Goal: Information Seeking & Learning: Learn about a topic

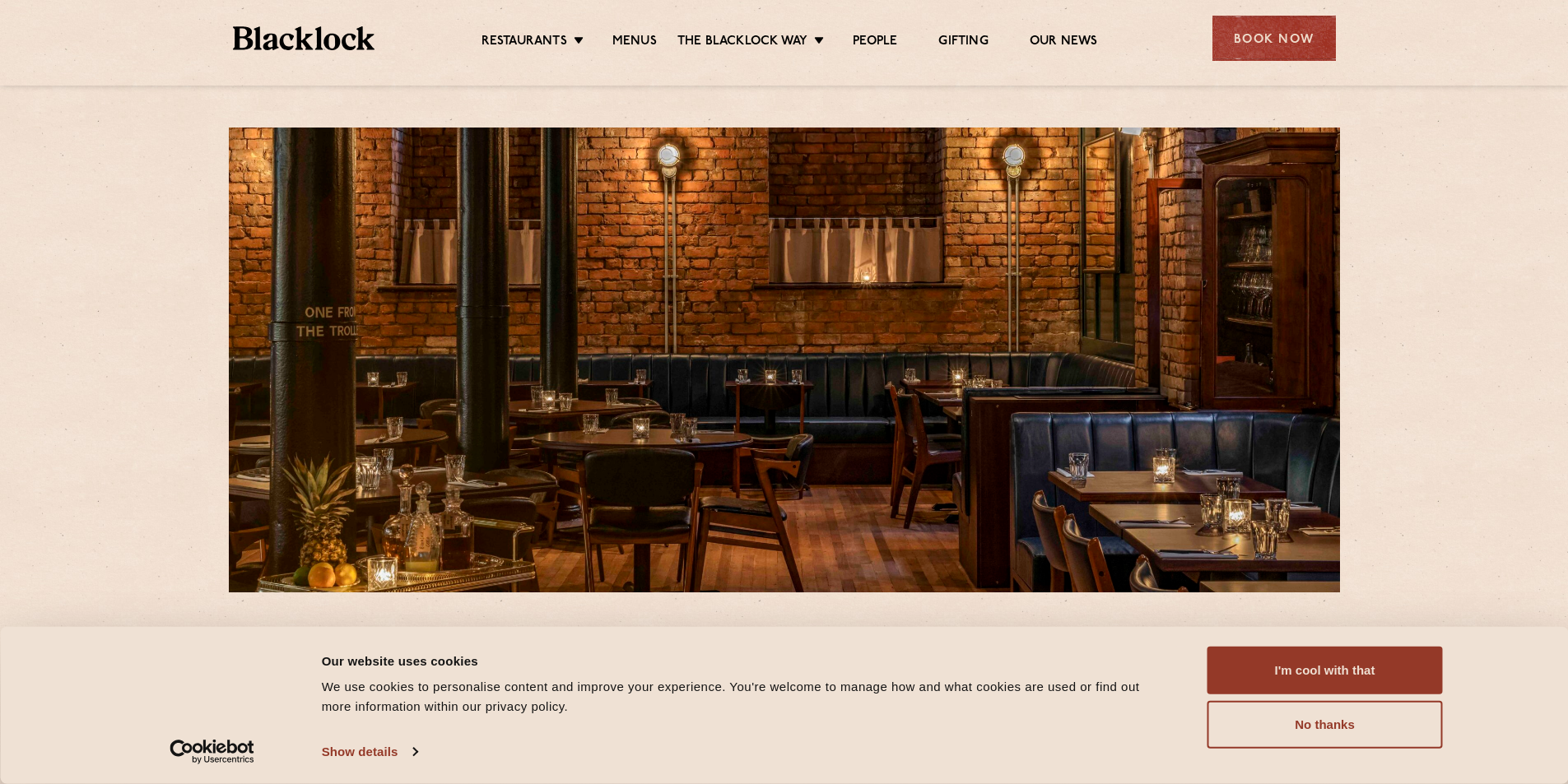
click at [640, 42] on link "Menus" at bounding box center [634, 42] width 44 height 18
click at [1304, 665] on button "I'm cool with that" at bounding box center [1324, 670] width 235 height 48
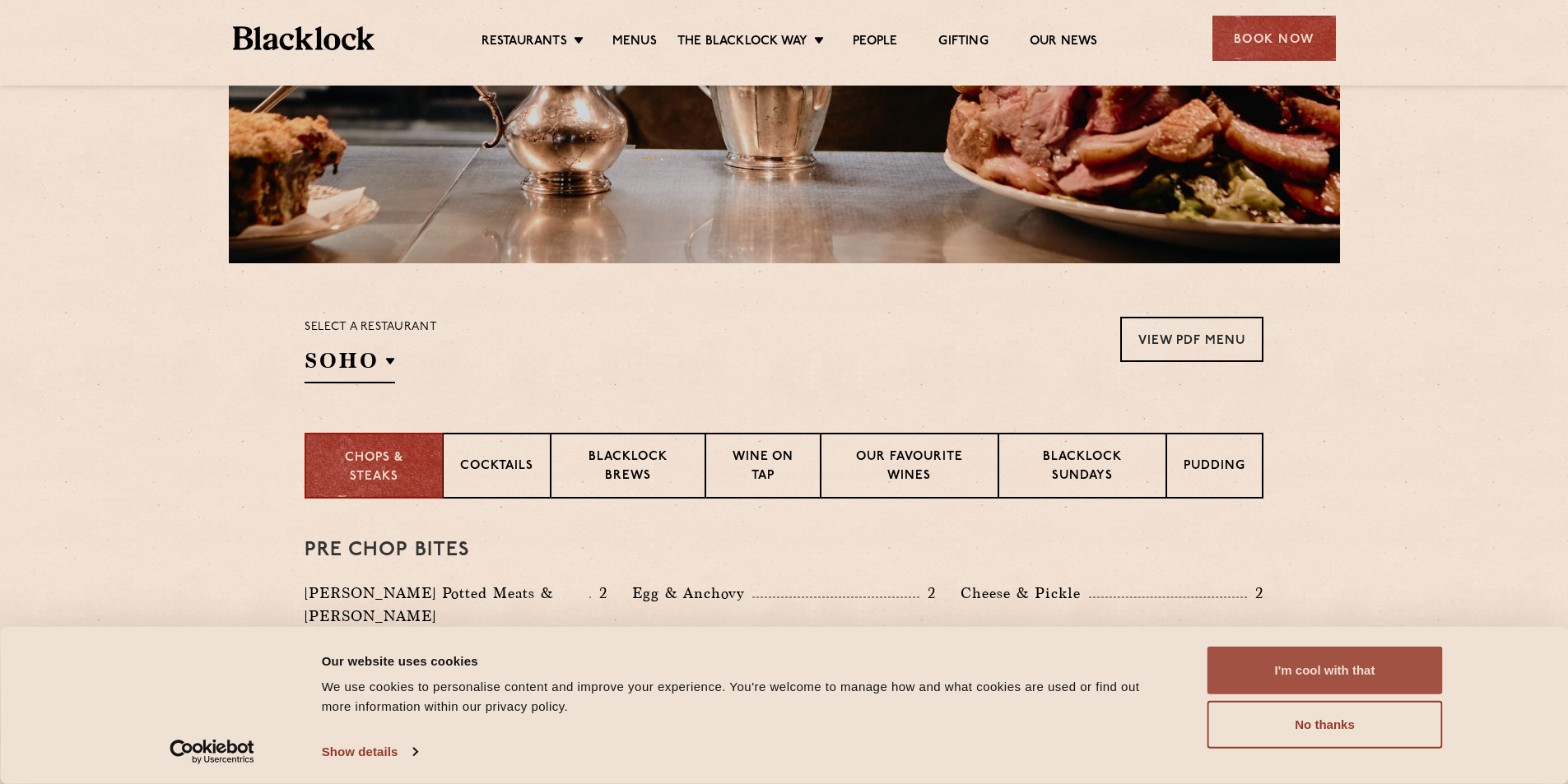
click at [1318, 672] on button "I'm cool with that" at bounding box center [1324, 670] width 235 height 48
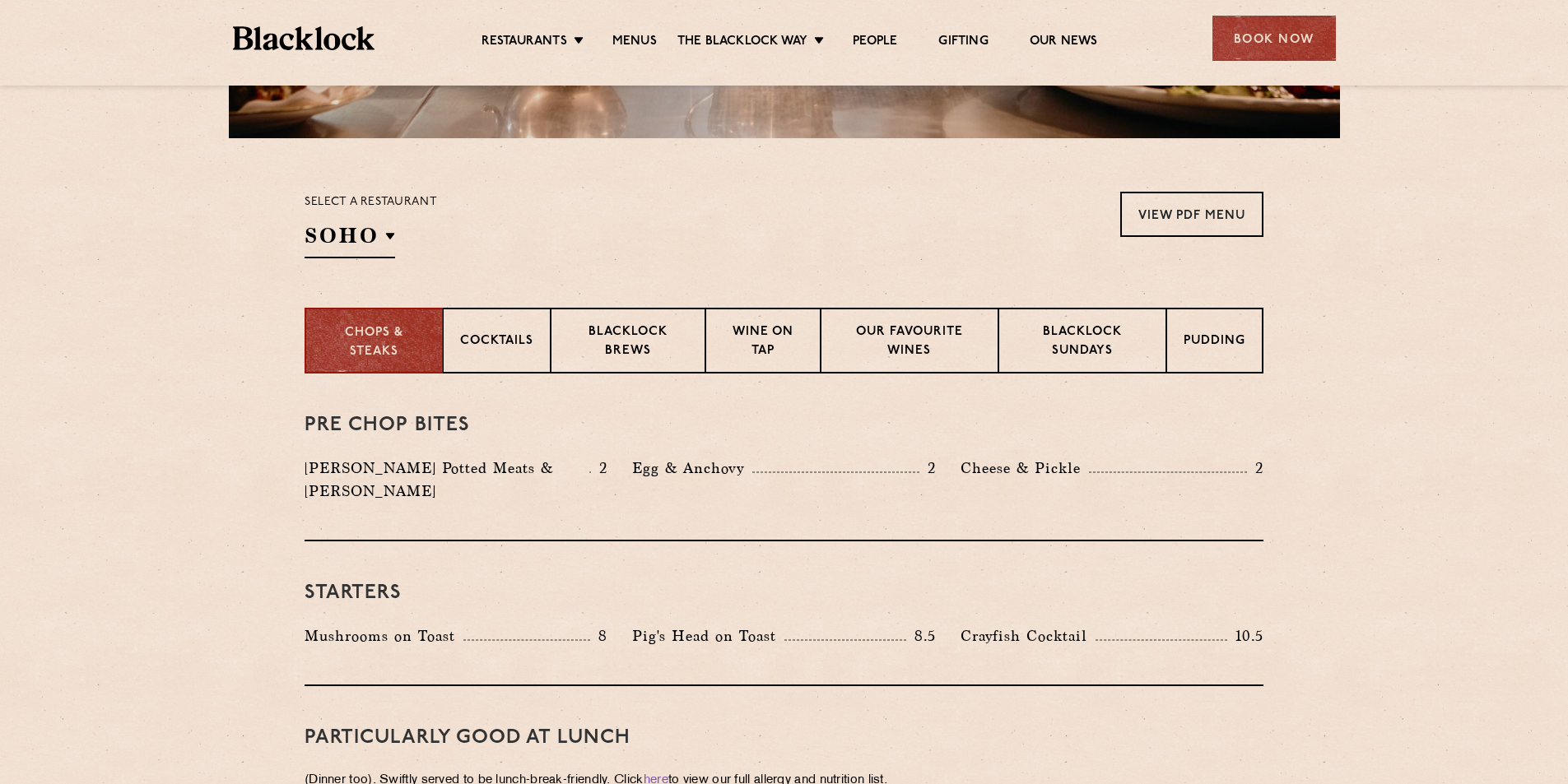
scroll to position [493, 0]
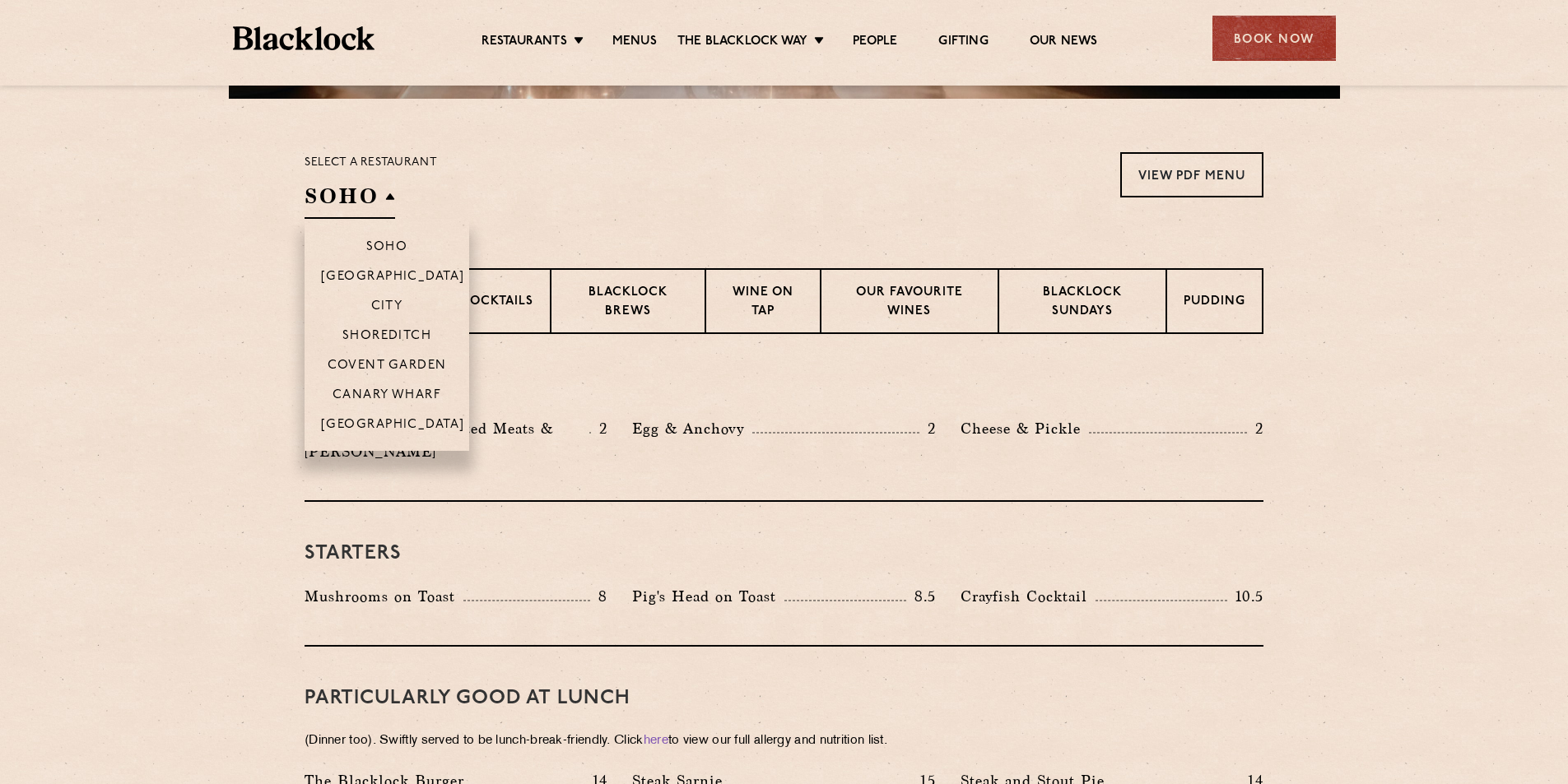
click at [390, 196] on h2 "SOHO" at bounding box center [350, 200] width 90 height 37
click at [378, 419] on p "[GEOGRAPHIC_DATA]" at bounding box center [393, 426] width 144 height 16
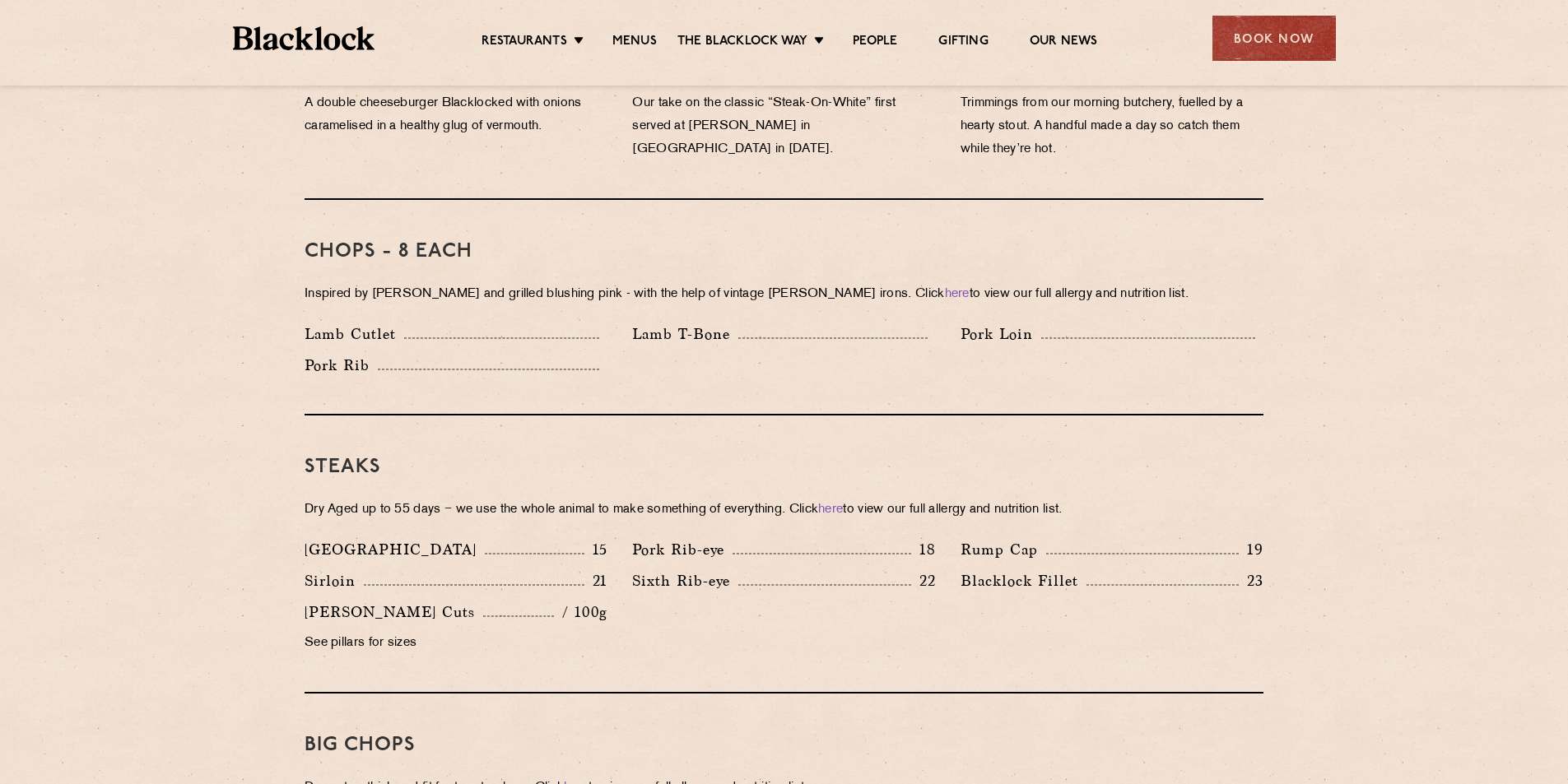
scroll to position [1232, 0]
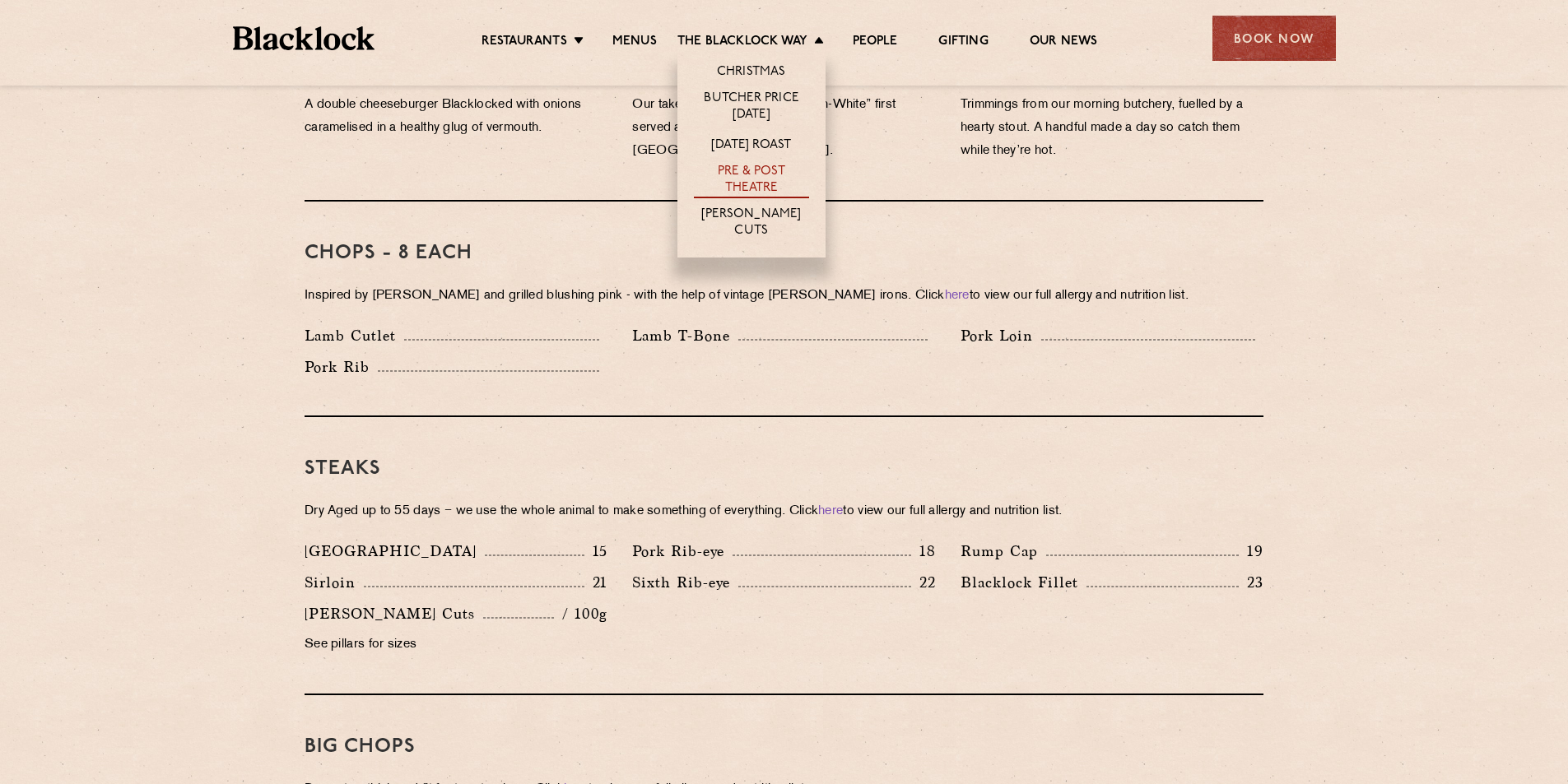
click at [745, 177] on link "Pre & Post Theatre" at bounding box center [751, 181] width 115 height 35
